Goal: Information Seeking & Learning: Learn about a topic

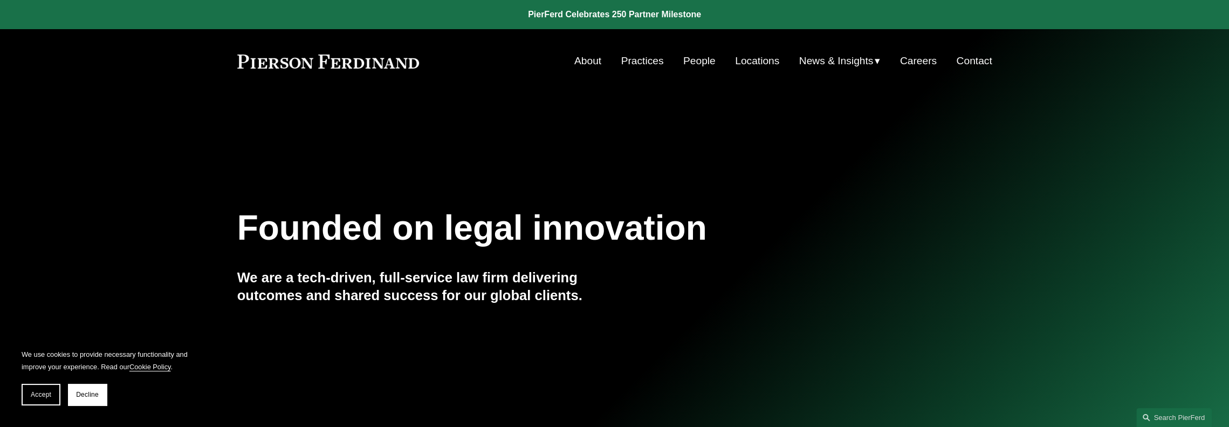
click at [648, 62] on link "Practices" at bounding box center [642, 61] width 43 height 20
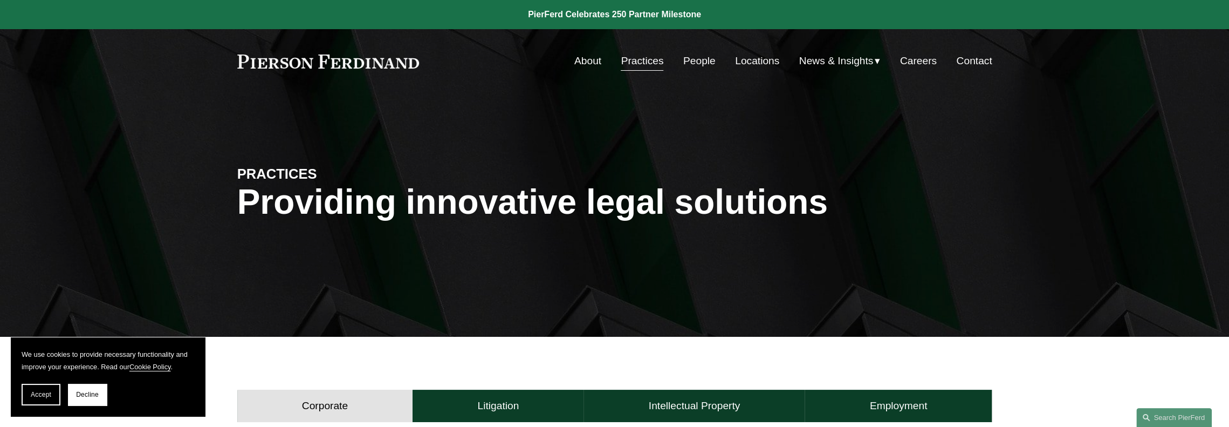
click at [648, 62] on link "Practices" at bounding box center [642, 61] width 43 height 20
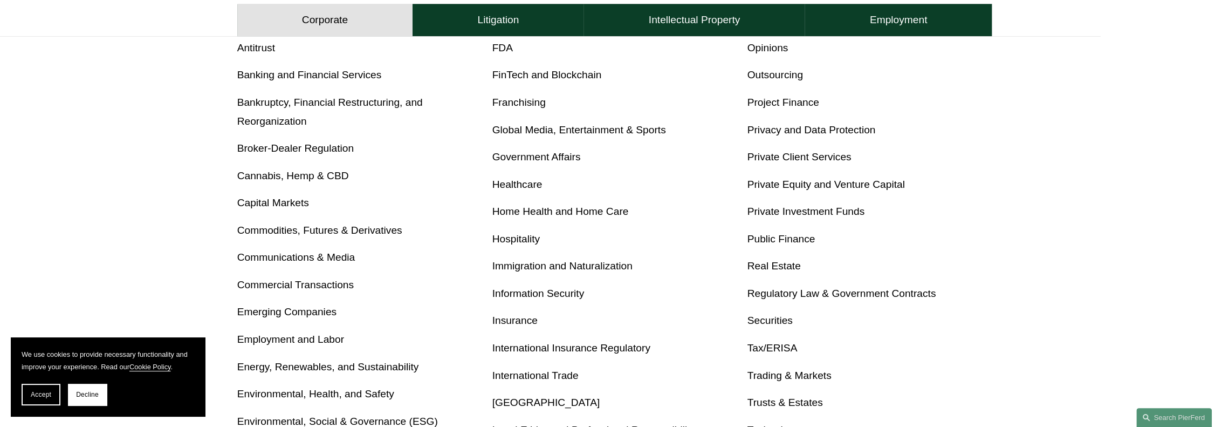
scroll to position [539, 0]
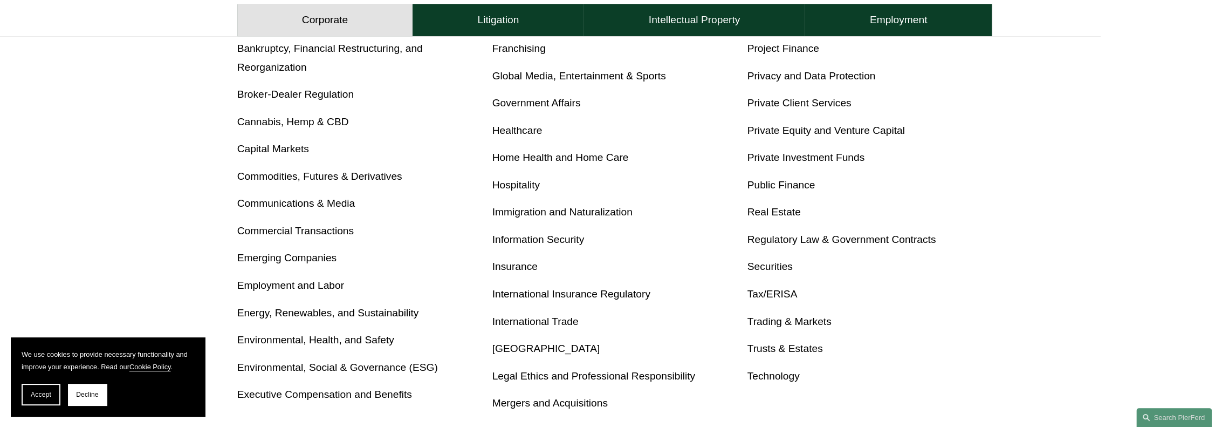
click at [525, 270] on link "Insurance" at bounding box center [514, 266] width 45 height 11
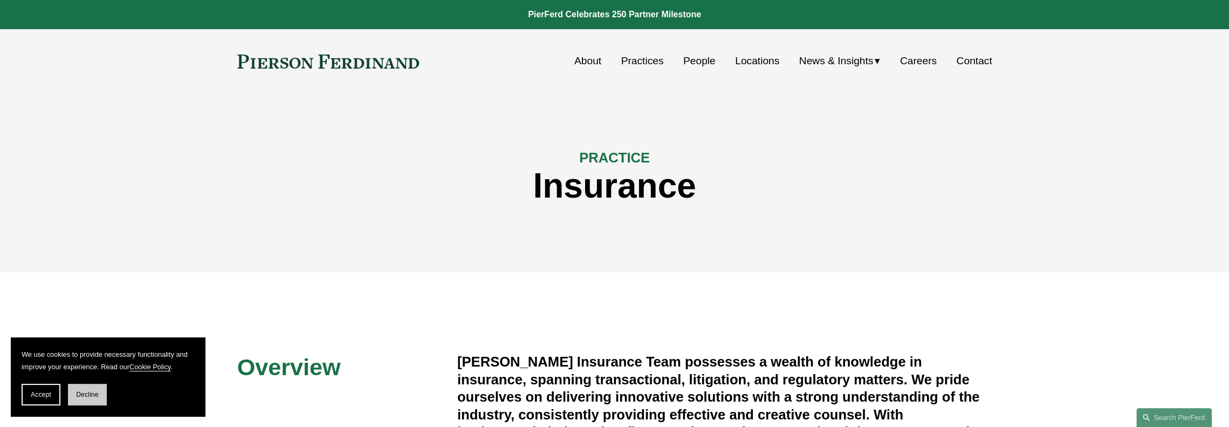
click at [94, 396] on span "Decline" at bounding box center [87, 394] width 23 height 8
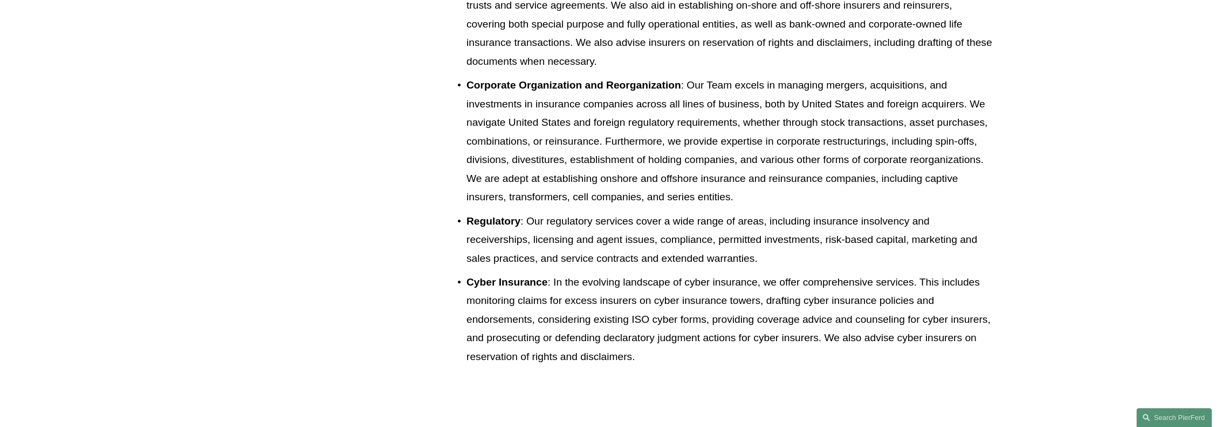
scroll to position [1025, 0]
